Goal: Transaction & Acquisition: Purchase product/service

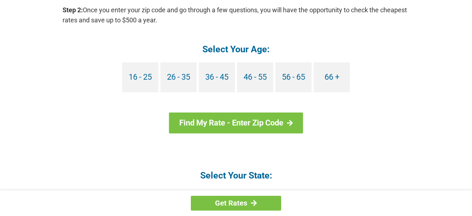
scroll to position [703, 0]
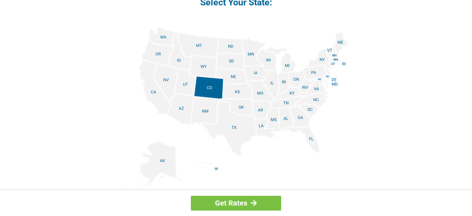
scroll to position [876, 0]
click at [315, 139] on img at bounding box center [235, 108] width 225 height 163
